Goal: Answer question/provide support

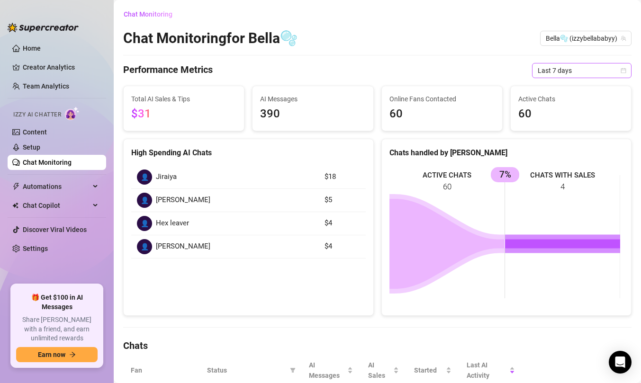
click at [608, 69] on span "Last 7 days" at bounding box center [582, 71] width 88 height 14
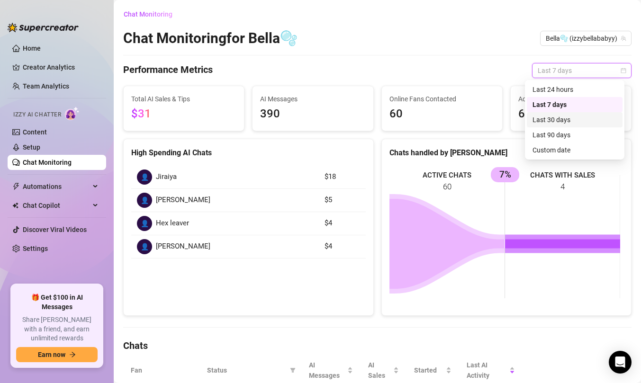
click at [566, 117] on div "Last 30 days" at bounding box center [575, 120] width 84 height 10
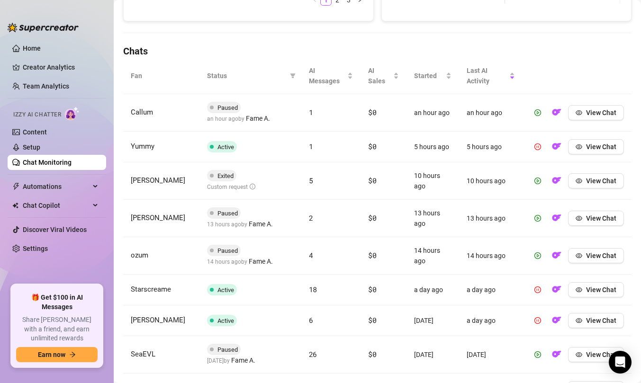
scroll to position [295, 0]
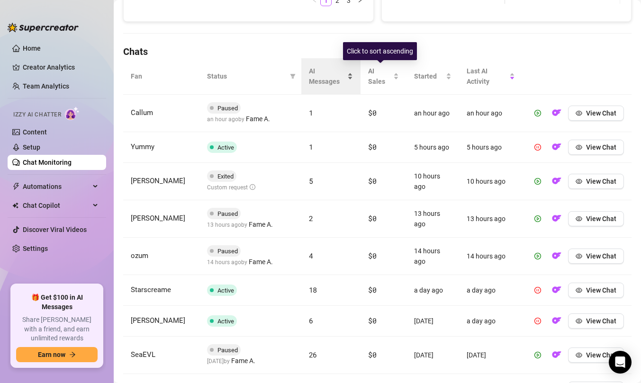
click at [338, 82] on span "AI Messages" at bounding box center [327, 76] width 37 height 21
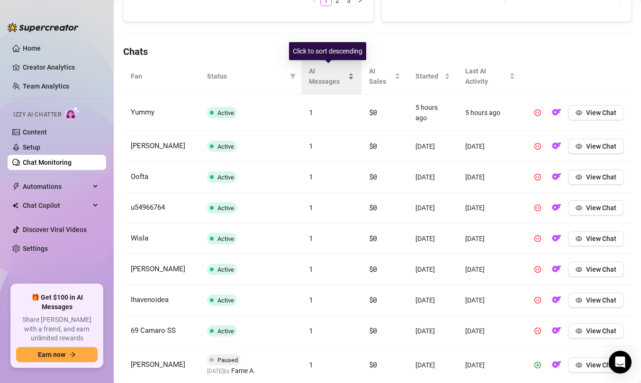
click at [338, 82] on span "AI Messages" at bounding box center [327, 76] width 37 height 21
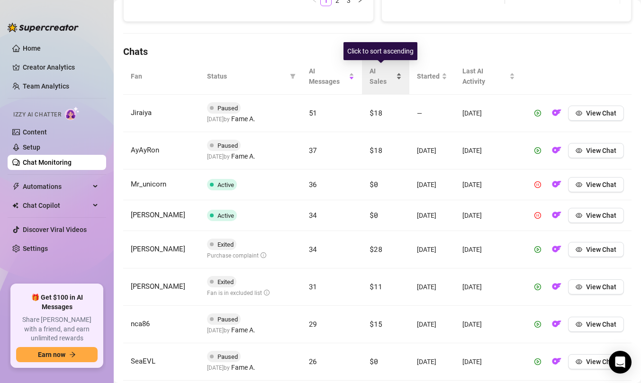
click at [370, 75] on div "AI Sales" at bounding box center [386, 76] width 32 height 21
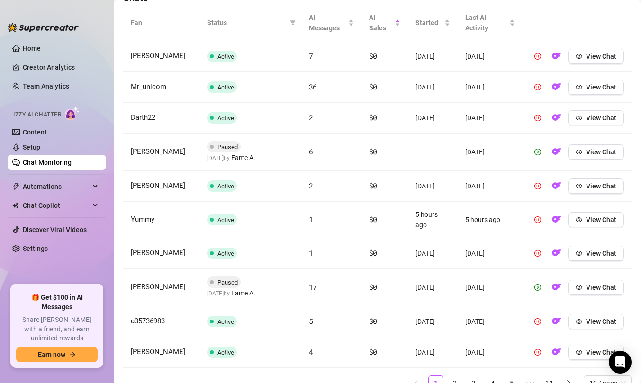
scroll to position [398, 0]
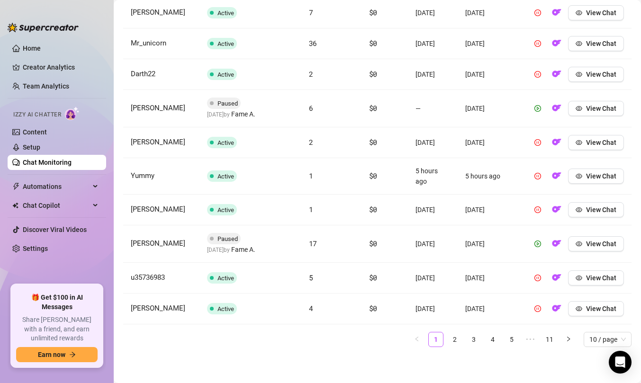
click at [455, 338] on ul "1 2 3 4 5 ••• 11 10 / page" at bounding box center [377, 339] width 509 height 15
click at [454, 338] on link "2" at bounding box center [455, 340] width 14 height 14
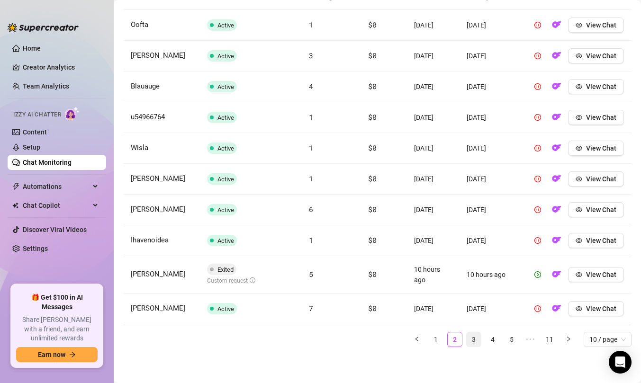
click at [467, 342] on link "3" at bounding box center [474, 340] width 14 height 14
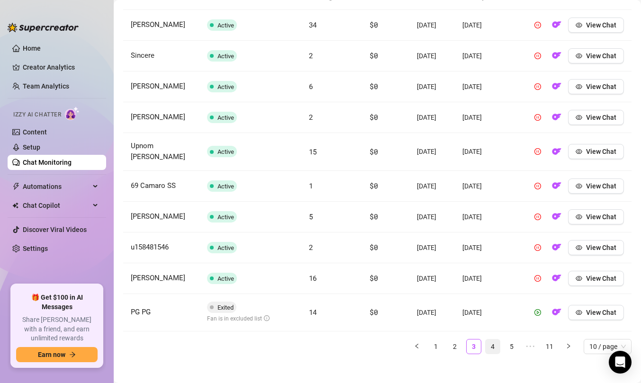
click at [486, 354] on link "4" at bounding box center [493, 347] width 14 height 14
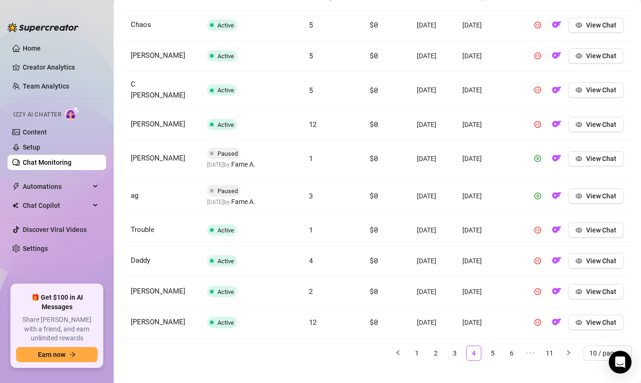
click at [495, 358] on ul "1 2 3 4 5 6 ••• 11 10 / page" at bounding box center [377, 353] width 509 height 15
click at [491, 355] on link "5" at bounding box center [493, 353] width 14 height 14
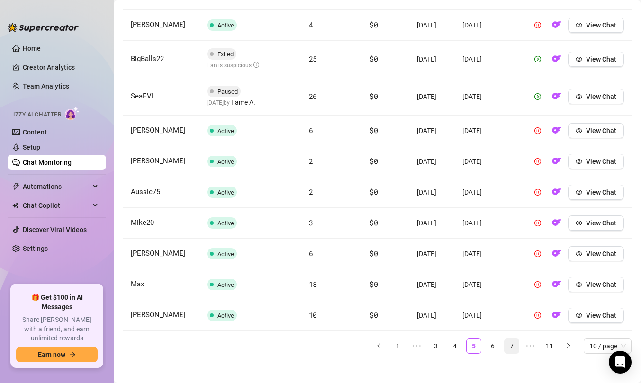
click at [505, 354] on link "7" at bounding box center [512, 346] width 14 height 14
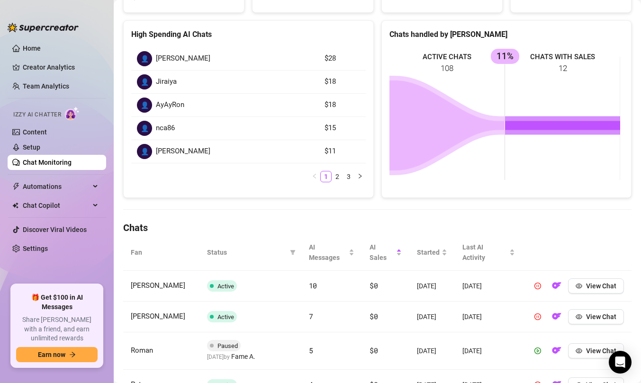
scroll to position [0, 0]
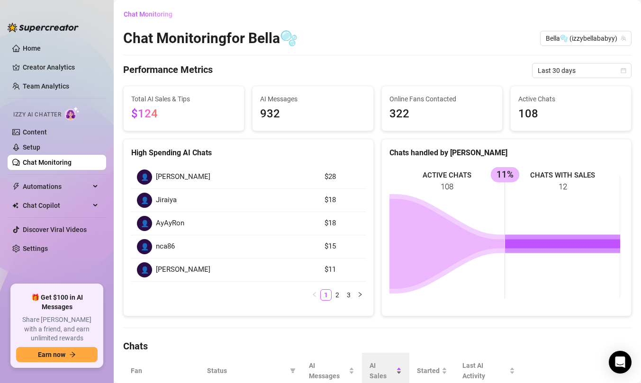
click at [374, 367] on span "AI Sales" at bounding box center [382, 371] width 25 height 21
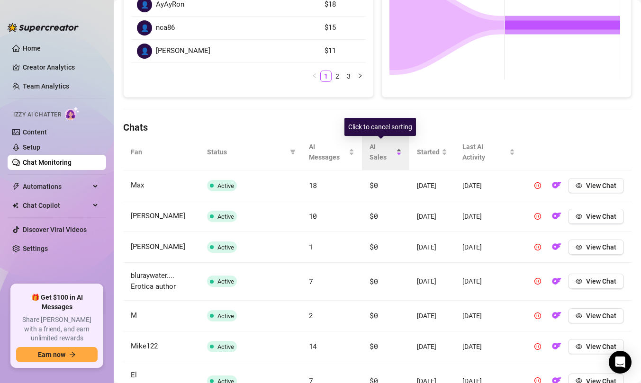
click at [391, 142] on div "AI Sales" at bounding box center [386, 152] width 32 height 21
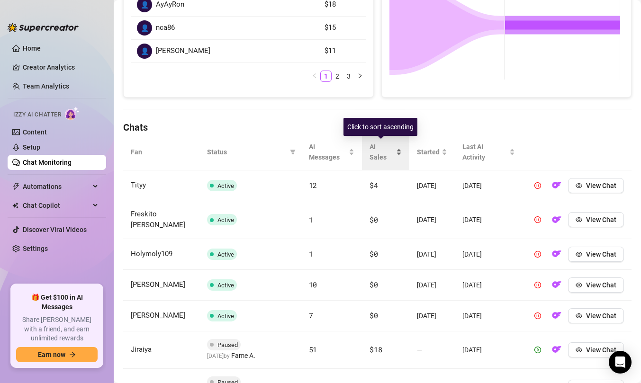
click at [381, 149] on span "AI Sales" at bounding box center [382, 152] width 25 height 21
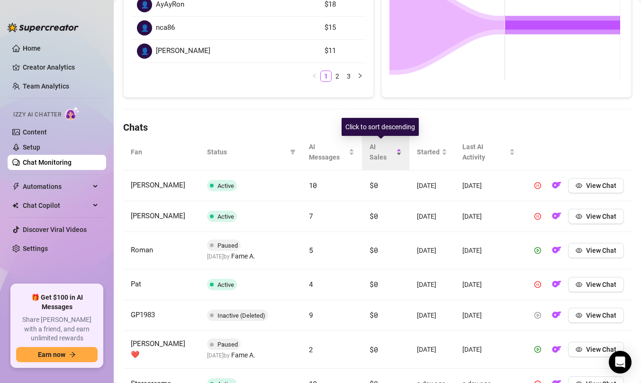
click at [381, 149] on span "AI Sales" at bounding box center [382, 152] width 25 height 21
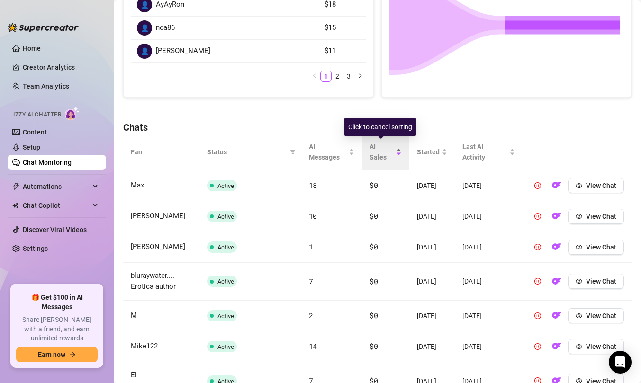
scroll to position [404, 0]
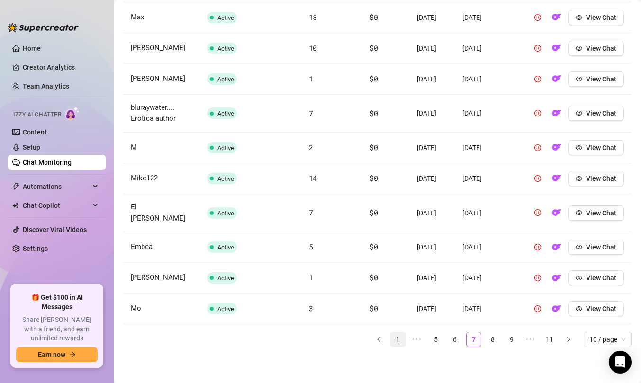
click at [392, 347] on link "1" at bounding box center [398, 340] width 14 height 14
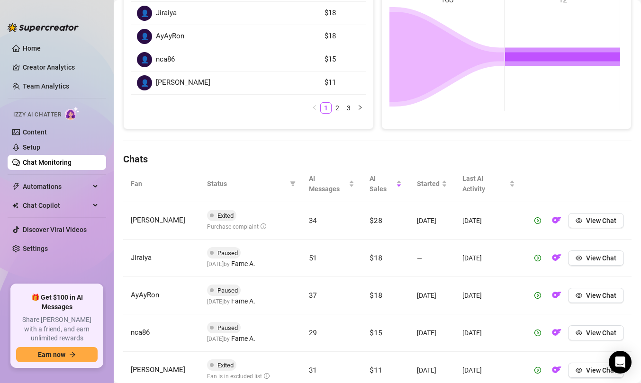
scroll to position [234, 0]
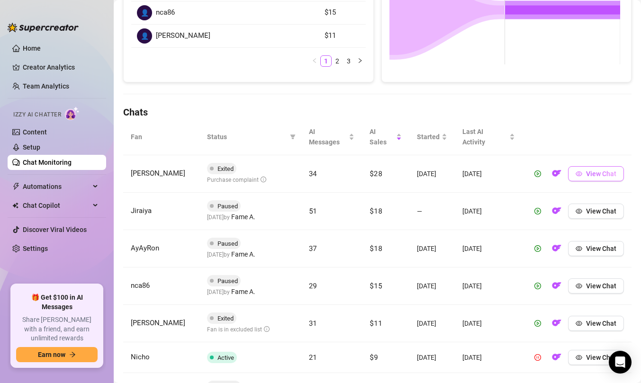
click at [586, 176] on span "View Chat" at bounding box center [601, 174] width 30 height 8
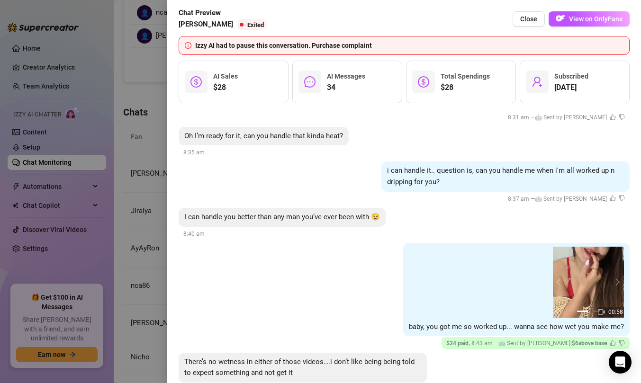
scroll to position [3181, 0]
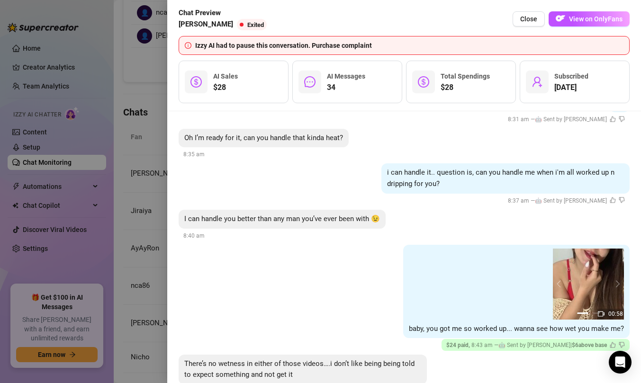
click at [148, 224] on div at bounding box center [320, 191] width 641 height 383
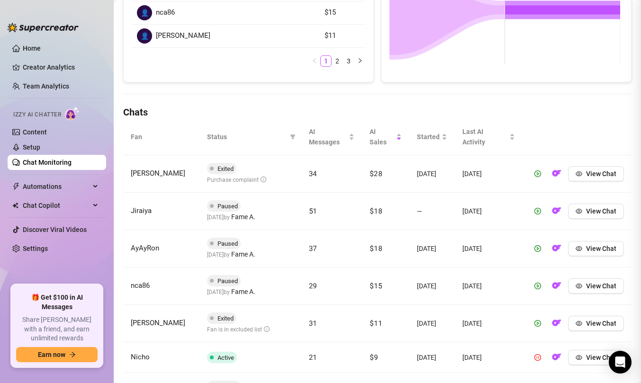
scroll to position [0, 0]
click at [586, 251] on span "View Chat" at bounding box center [601, 249] width 30 height 8
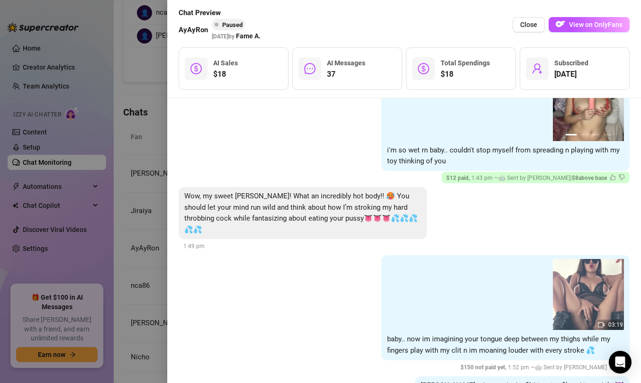
scroll to position [3114, 0]
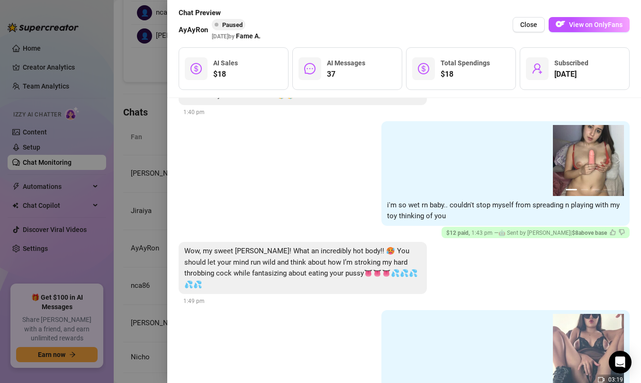
click at [154, 199] on div at bounding box center [320, 191] width 641 height 383
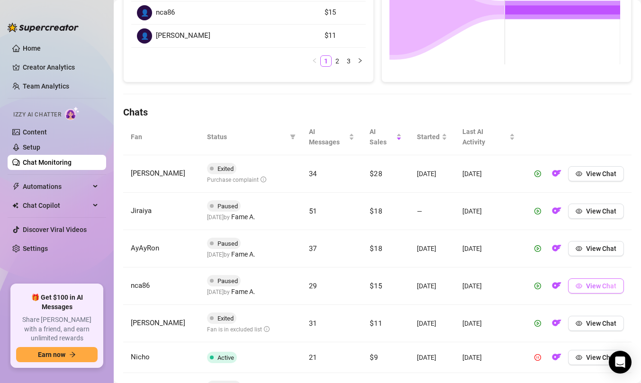
scroll to position [299, 0]
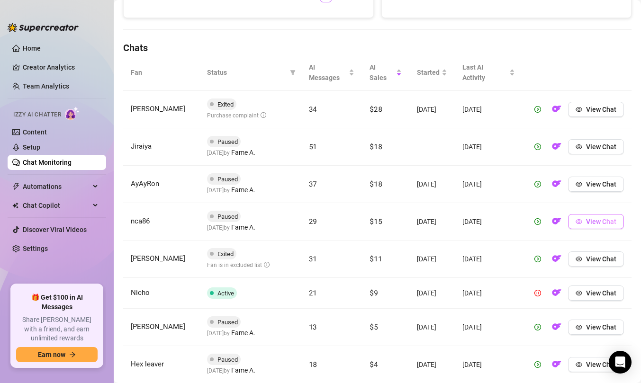
click at [584, 228] on button "View Chat" at bounding box center [596, 221] width 56 height 15
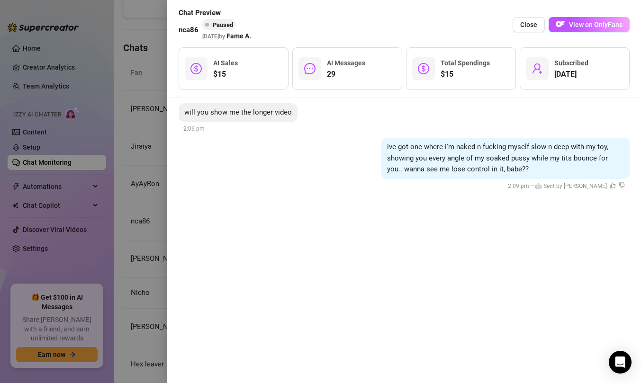
scroll to position [3160, 0]
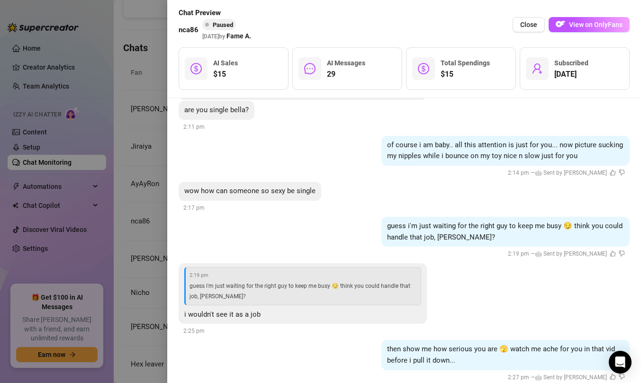
click at [155, 210] on div at bounding box center [320, 191] width 641 height 383
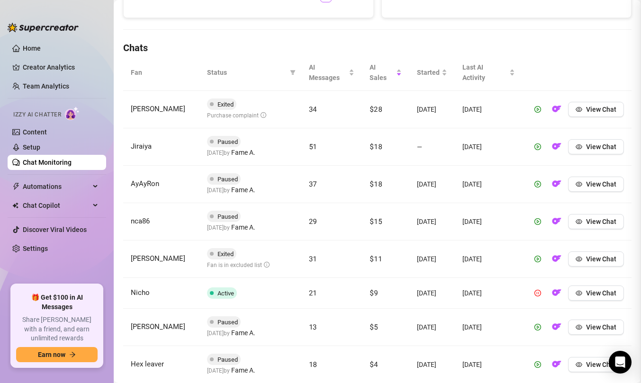
scroll to position [0, 0]
click at [576, 219] on icon "eye" at bounding box center [579, 221] width 7 height 7
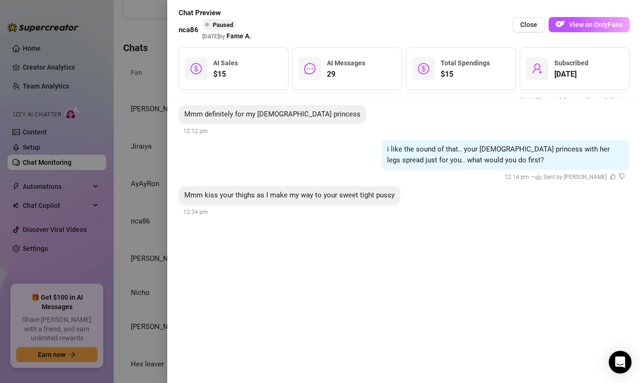
scroll to position [1791, 0]
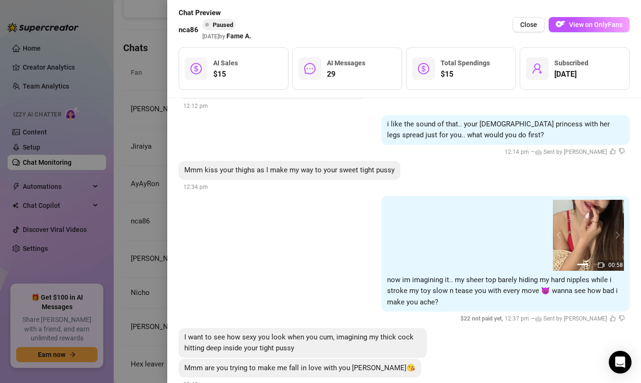
click at [125, 211] on div at bounding box center [320, 191] width 641 height 383
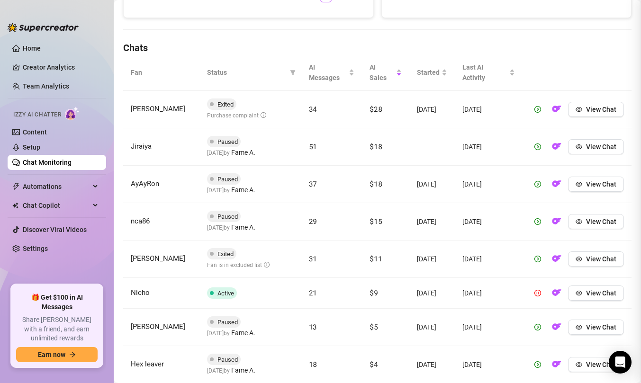
scroll to position [0, 0]
click at [595, 255] on span "View Chat" at bounding box center [601, 259] width 30 height 8
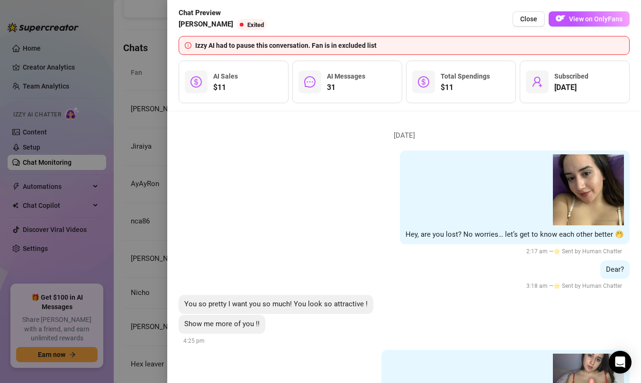
scroll to position [4, 0]
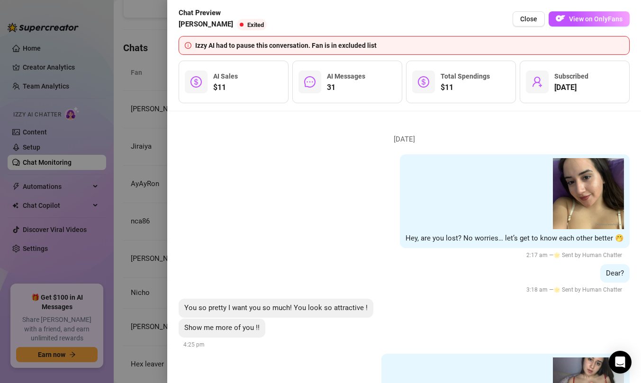
click at [141, 237] on div at bounding box center [320, 191] width 641 height 383
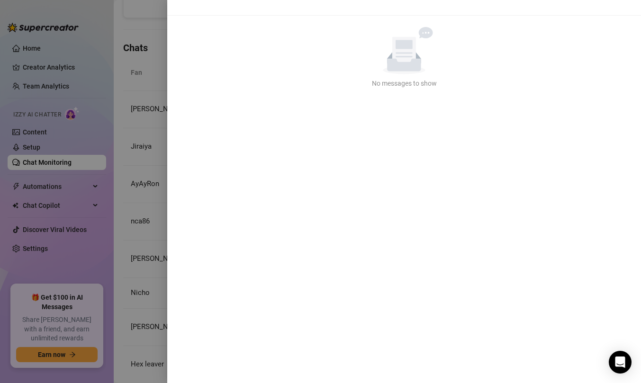
scroll to position [0, 0]
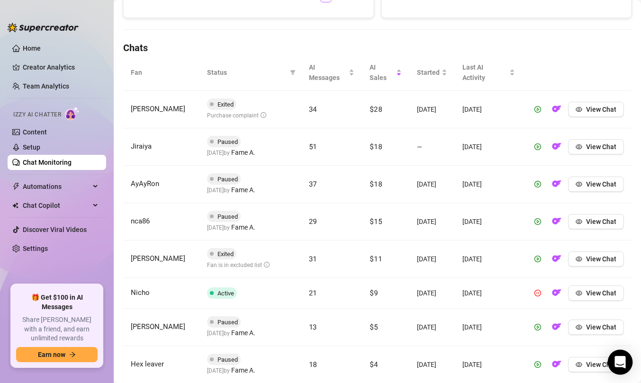
click at [630, 360] on body "Home Creator Analytics Team Analytics Izzy AI Chatter Content Setup Chat Monito…" at bounding box center [320, 191] width 641 height 383
click at [621, 363] on icon "Open Intercom Messenger" at bounding box center [620, 362] width 11 height 12
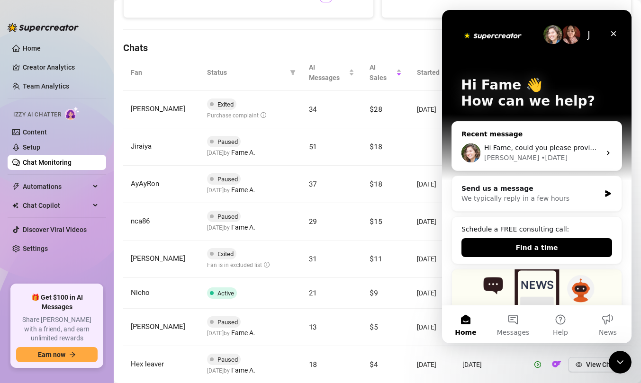
click at [541, 159] on div "• [DATE]" at bounding box center [554, 158] width 27 height 10
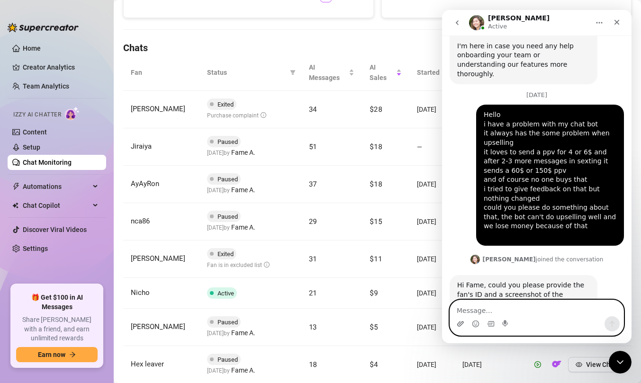
scroll to position [86, 0]
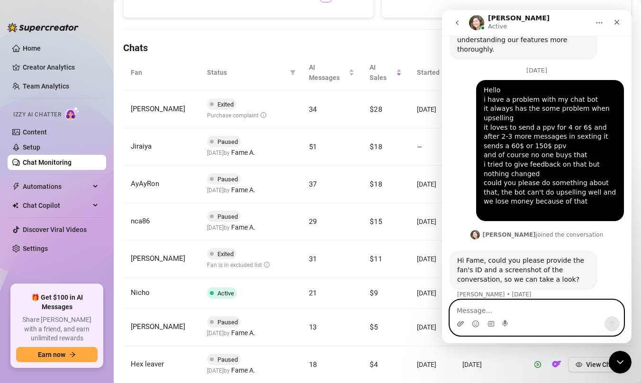
click at [458, 321] on icon "Upload attachment" at bounding box center [461, 324] width 8 height 8
click at [475, 309] on textarea "Message…" at bounding box center [536, 308] width 173 height 16
click at [458, 325] on icon "Upload attachment" at bounding box center [460, 323] width 7 height 5
click at [461, 323] on icon "Upload attachment" at bounding box center [460, 323] width 7 height 5
click at [464, 326] on icon "Upload attachment" at bounding box center [461, 324] width 8 height 8
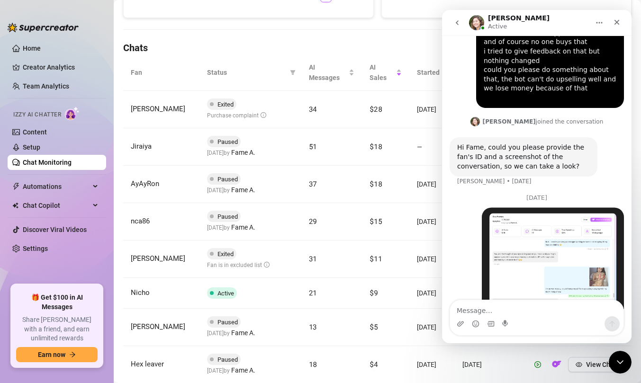
scroll to position [220, 0]
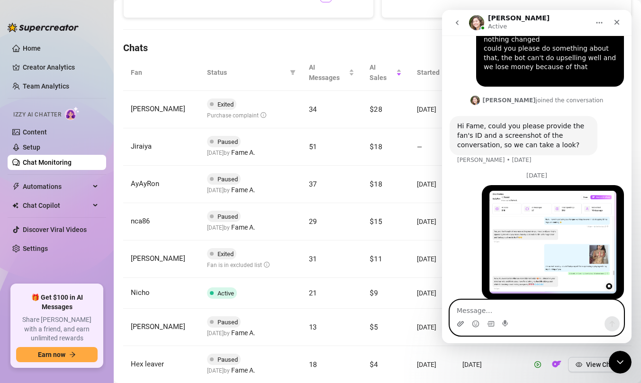
click at [464, 320] on icon "Upload attachment" at bounding box center [461, 324] width 8 height 8
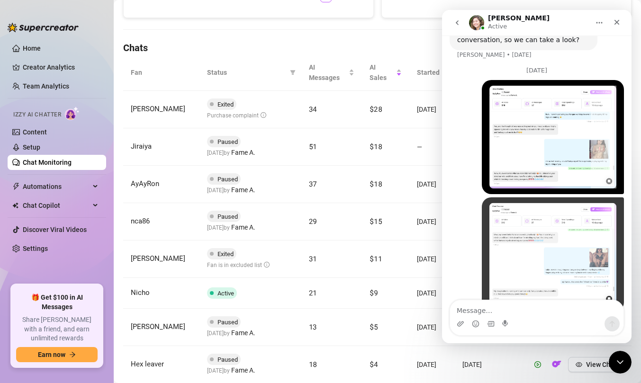
scroll to position [336, 0]
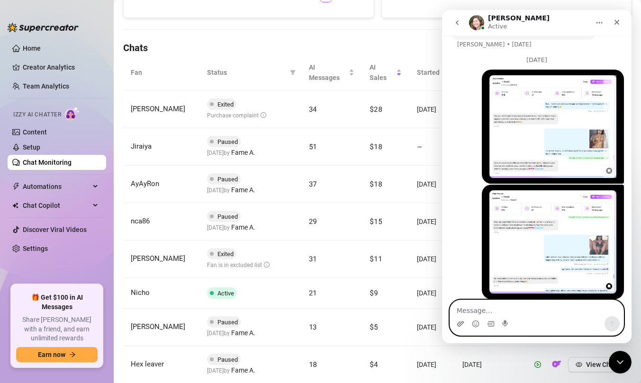
click at [461, 324] on icon "Upload attachment" at bounding box center [461, 324] width 8 height 8
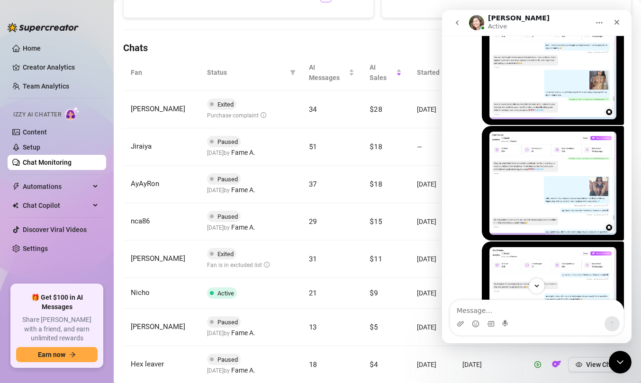
scroll to position [451, 0]
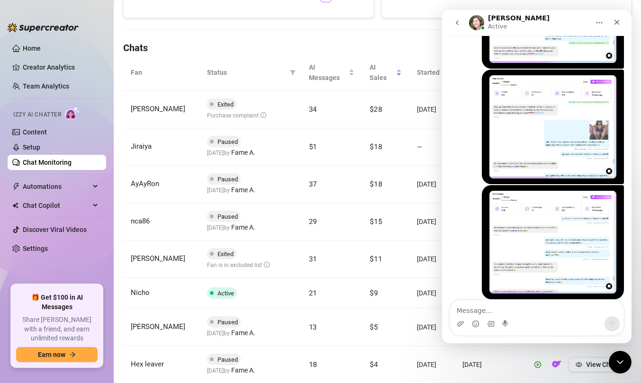
click at [512, 254] on img "user says…" at bounding box center [553, 242] width 127 height 103
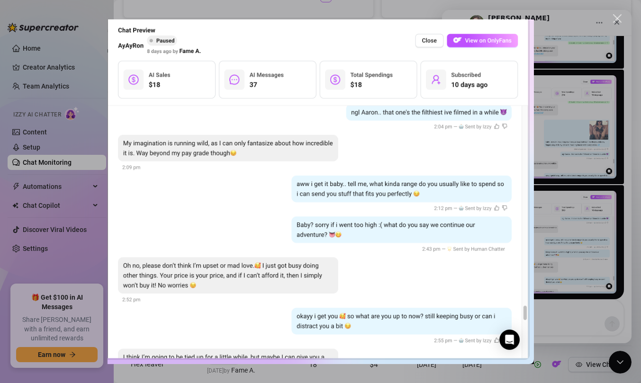
click at [575, 205] on div "Intercom messenger" at bounding box center [320, 191] width 641 height 383
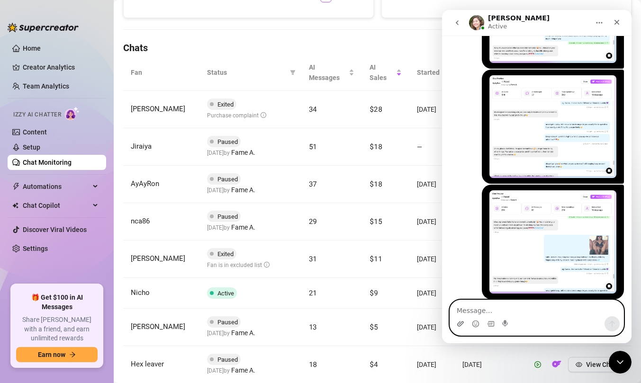
click at [457, 322] on icon "Upload attachment" at bounding box center [461, 324] width 8 height 8
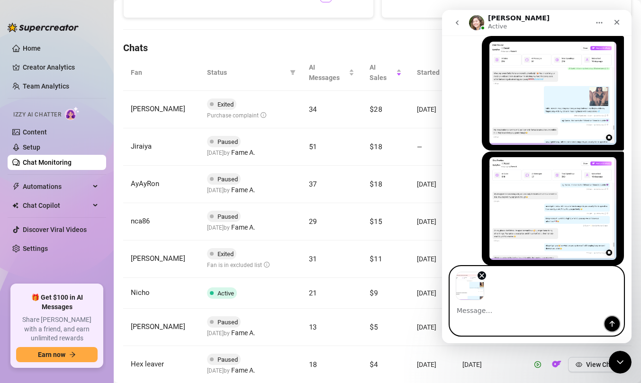
click at [611, 323] on icon "Send a message…" at bounding box center [613, 324] width 8 height 8
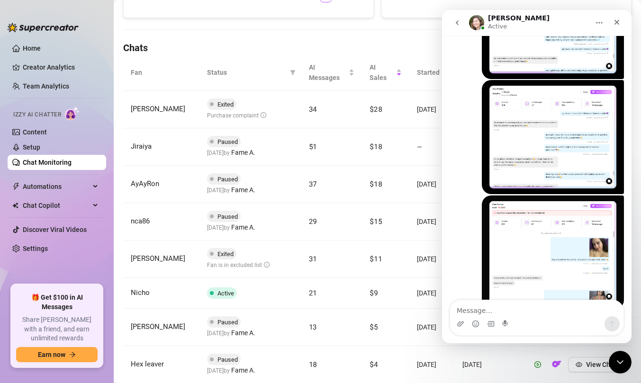
scroll to position [566, 0]
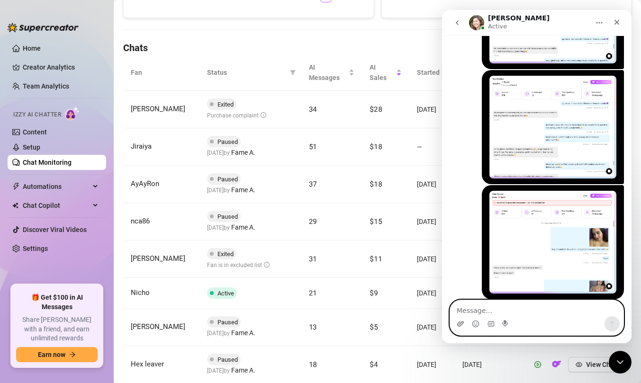
click at [461, 326] on icon "Upload attachment" at bounding box center [460, 323] width 7 height 5
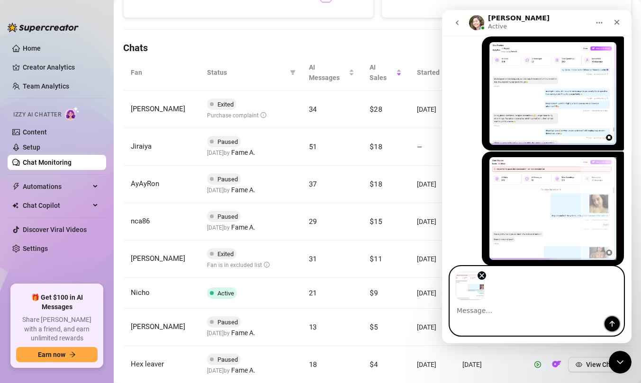
click at [609, 318] on button "Send a message…" at bounding box center [612, 324] width 15 height 15
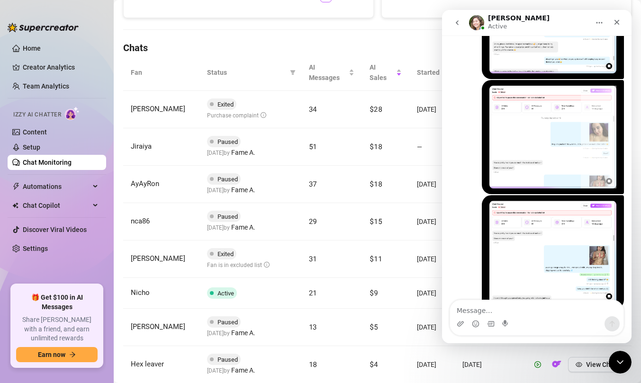
scroll to position [682, 0]
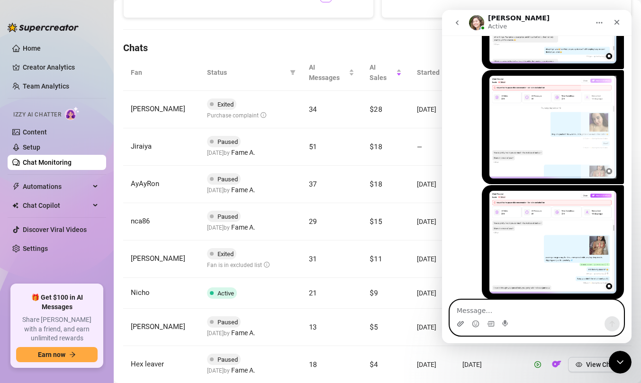
click at [460, 322] on icon "Upload attachment" at bounding box center [460, 323] width 7 height 5
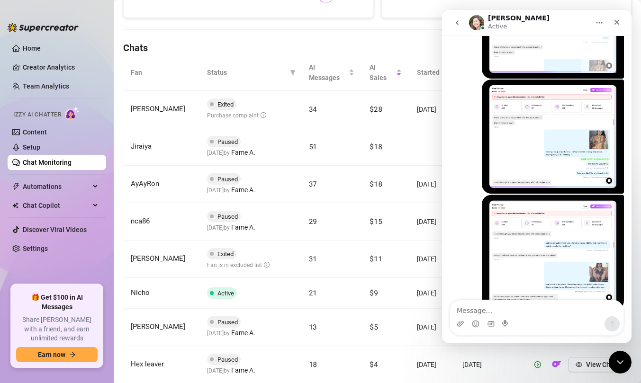
scroll to position [798, 0]
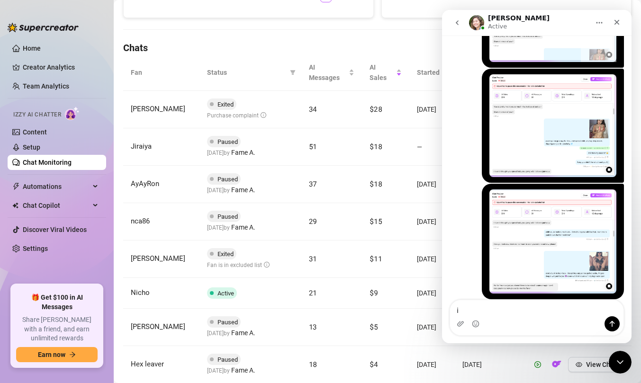
type textarea "i"
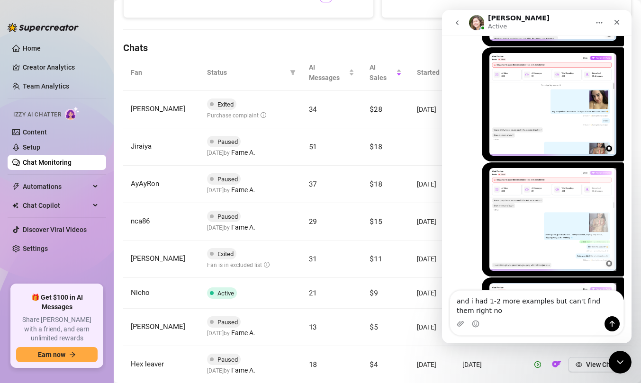
type textarea "and i had 1-2 more examples but can't find them right now"
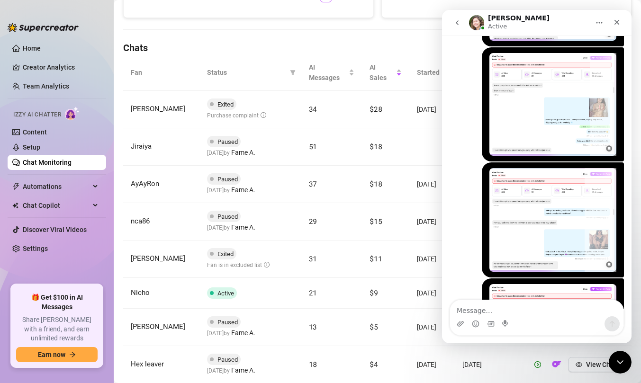
scroll to position [726, 0]
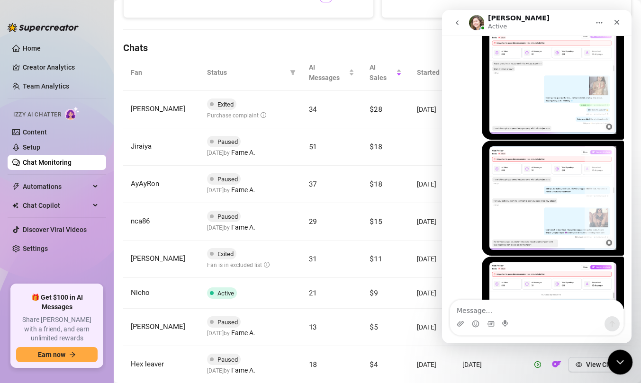
click at [620, 371] on div "Close Intercom Messenger" at bounding box center [619, 361] width 23 height 23
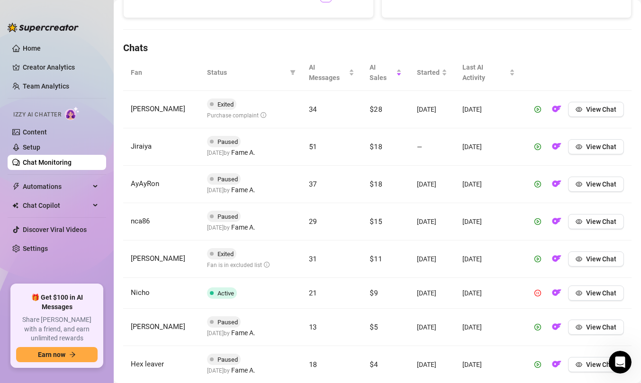
scroll to position [829, 0]
